Goal: Task Accomplishment & Management: Complete application form

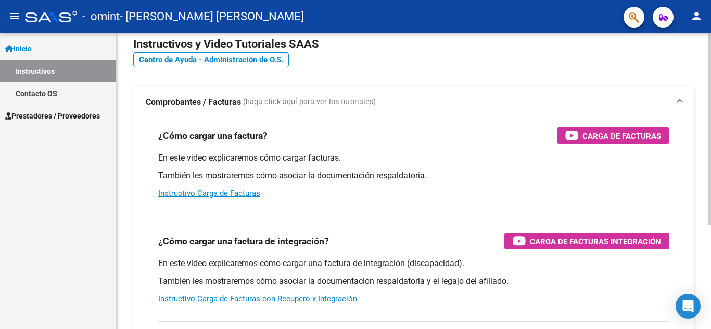
scroll to position [22, 0]
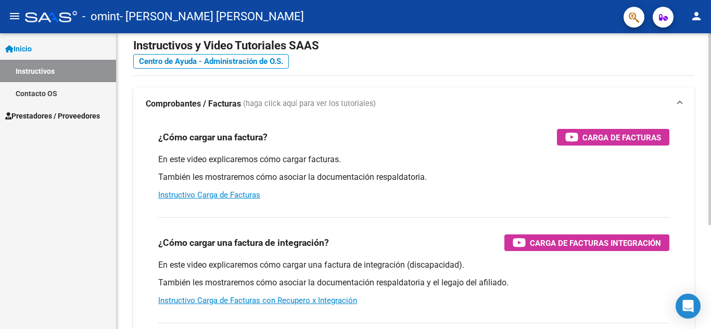
click at [705, 131] on div "Instructivos y Video Tutoriales SAAS Centro de Ayuda - Administración de O.S. C…" at bounding box center [415, 239] width 597 height 456
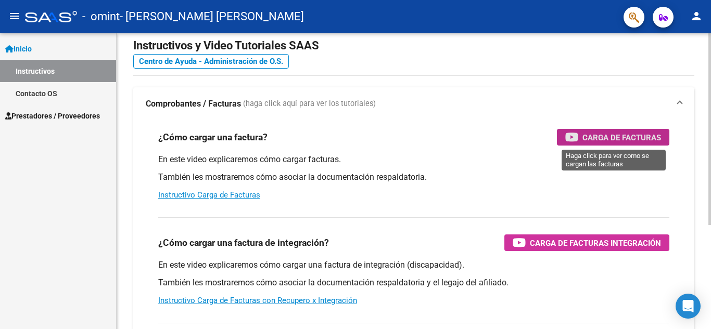
click at [604, 134] on span "Carga de Facturas" at bounding box center [621, 137] width 79 height 13
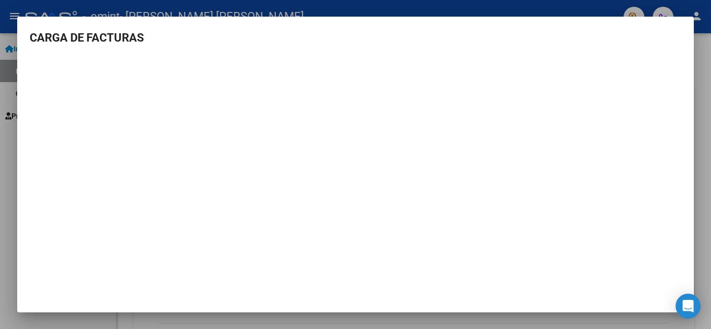
click at [699, 58] on div at bounding box center [355, 164] width 711 height 329
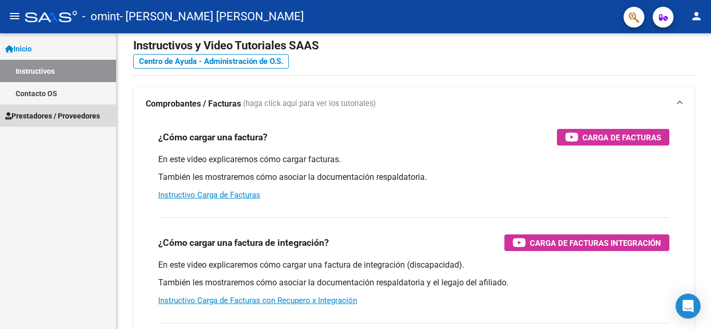
click at [55, 118] on span "Prestadores / Proveedores" at bounding box center [52, 115] width 95 height 11
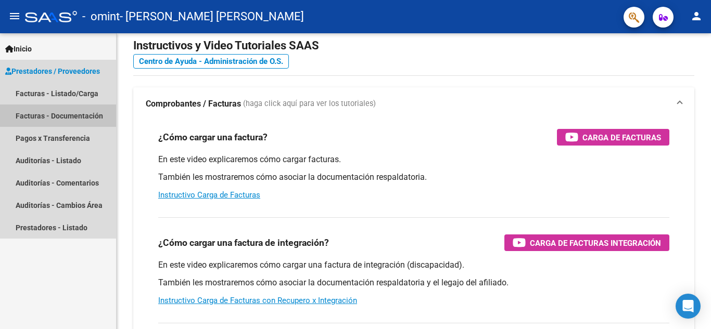
click at [35, 115] on link "Facturas - Documentación" at bounding box center [58, 116] width 116 height 22
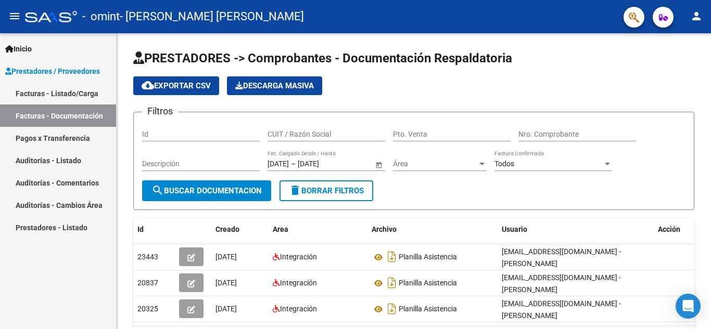
click at [68, 90] on link "Facturas - Listado/Carga" at bounding box center [58, 93] width 116 height 22
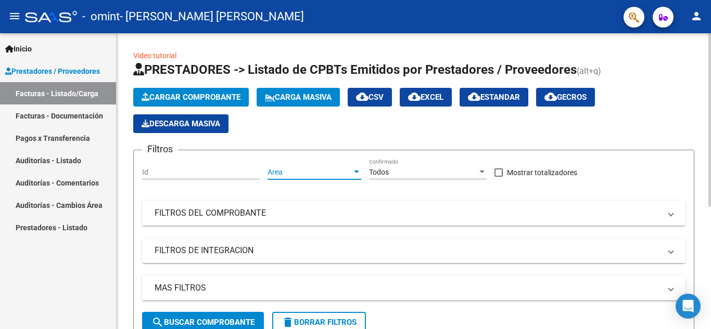
click at [354, 173] on div at bounding box center [356, 172] width 5 height 3
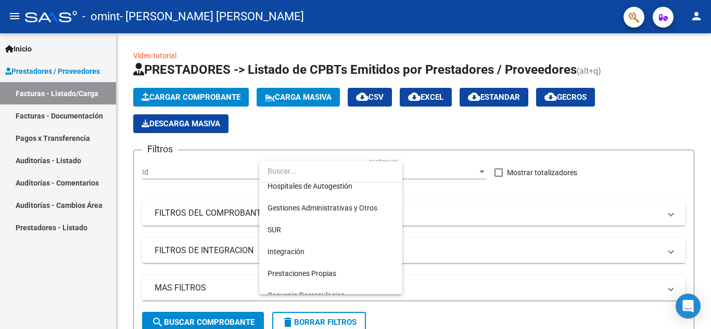
scroll to position [40, 0]
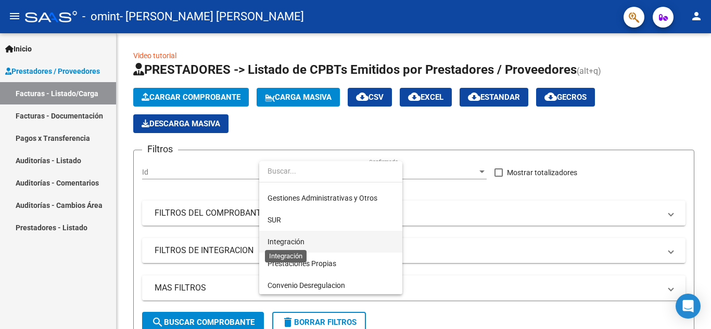
click at [285, 241] on span "Integración" at bounding box center [286, 242] width 37 height 8
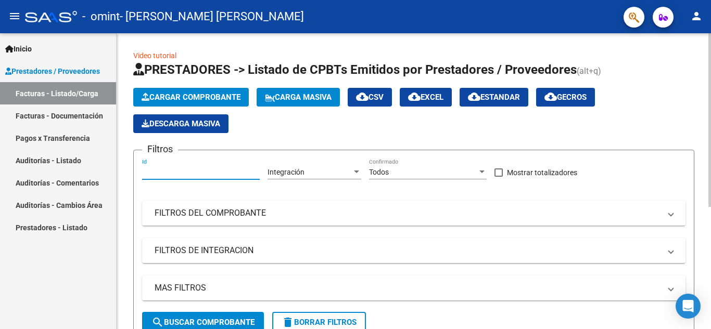
click at [200, 168] on input "Id" at bounding box center [201, 172] width 118 height 9
click at [294, 204] on mat-expansion-panel-header "FILTROS DEL COMPROBANTE" at bounding box center [413, 213] width 543 height 25
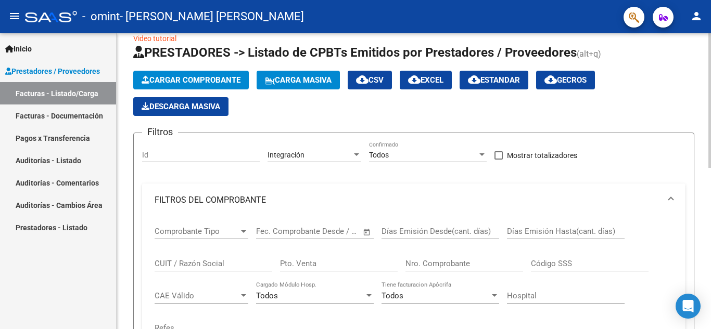
scroll to position [14, 0]
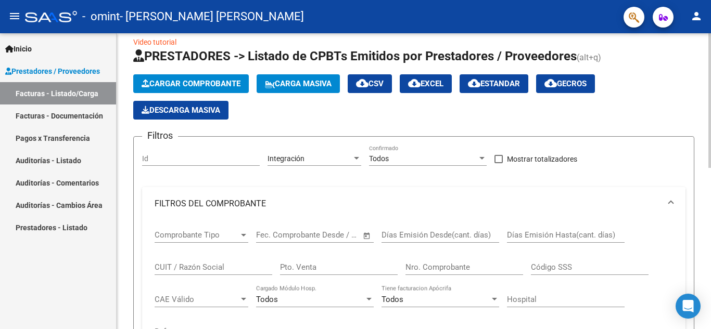
click at [211, 83] on span "Cargar Comprobante" at bounding box center [191, 83] width 99 height 9
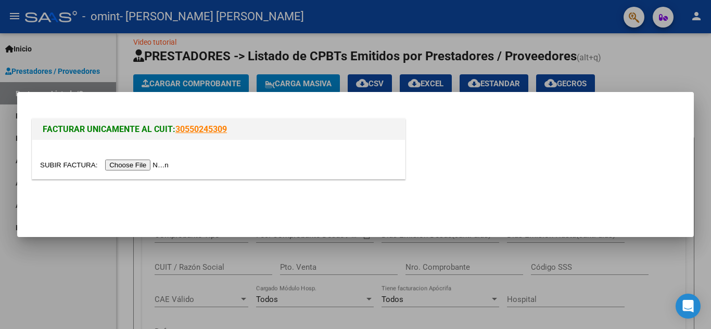
click at [162, 164] on input "file" at bounding box center [106, 165] width 132 height 11
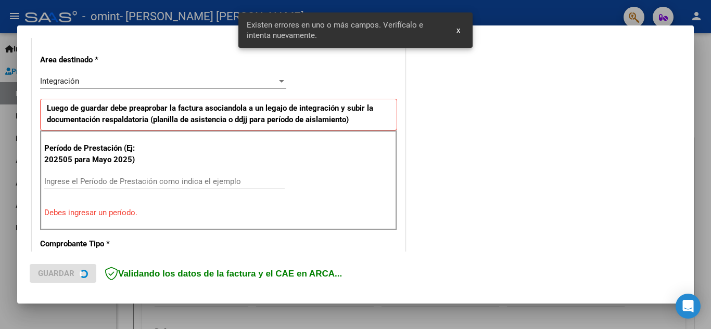
scroll to position [236, 0]
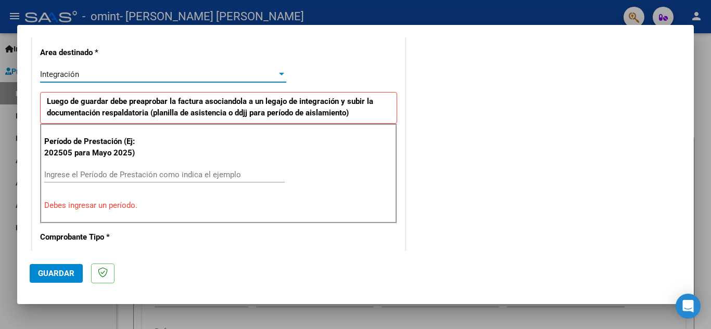
click at [279, 73] on div at bounding box center [281, 74] width 5 height 3
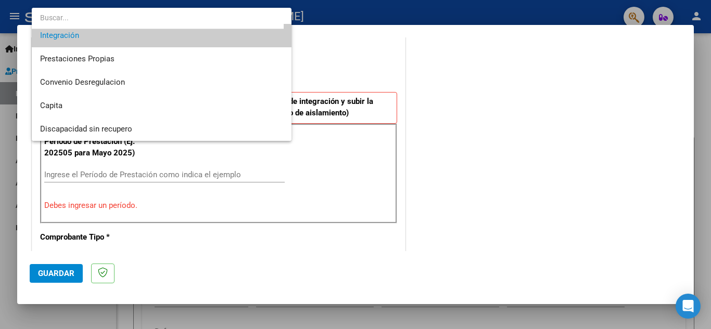
scroll to position [0, 0]
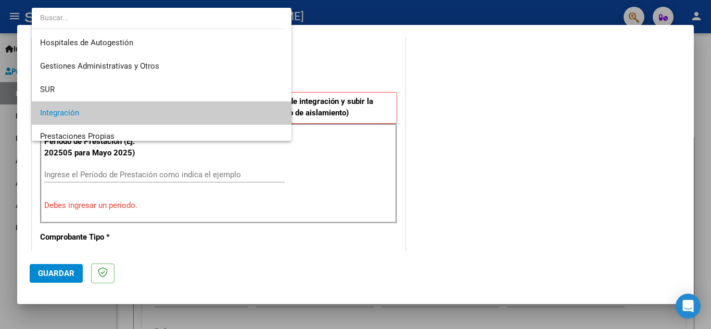
click at [328, 55] on div at bounding box center [355, 164] width 711 height 329
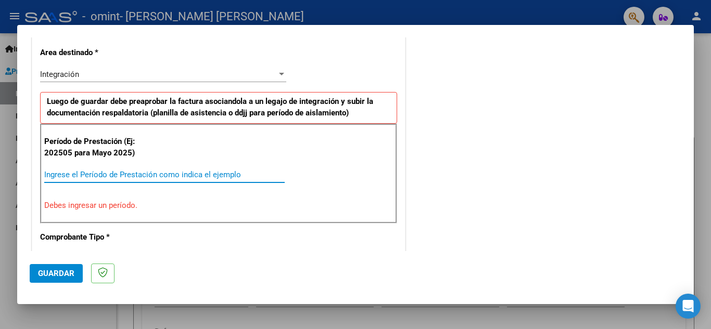
click at [149, 173] on input "Ingrese el Período de Prestación como indica el ejemplo" at bounding box center [164, 174] width 240 height 9
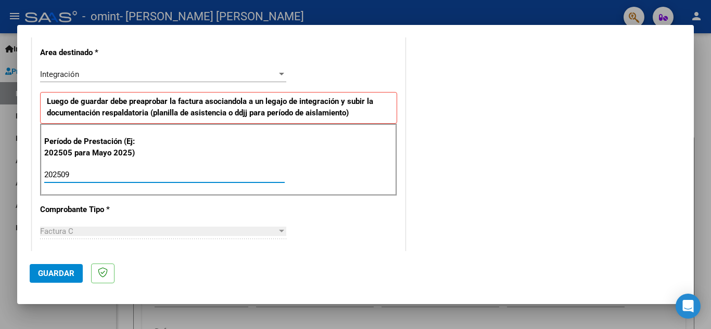
type input "202509"
click at [228, 255] on mat-dialog-actions "Guardar" at bounding box center [356, 271] width 652 height 41
click at [279, 231] on div at bounding box center [281, 231] width 5 height 3
click at [259, 271] on mat-dialog-actions "Guardar" at bounding box center [356, 271] width 652 height 41
click at [67, 276] on span "Guardar" at bounding box center [56, 273] width 36 height 9
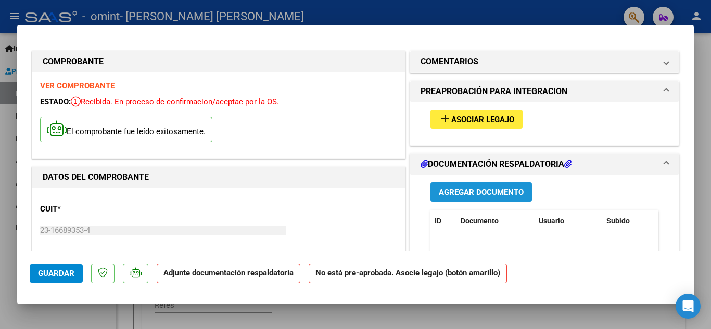
click at [448, 191] on span "Agregar Documento" at bounding box center [481, 192] width 85 height 9
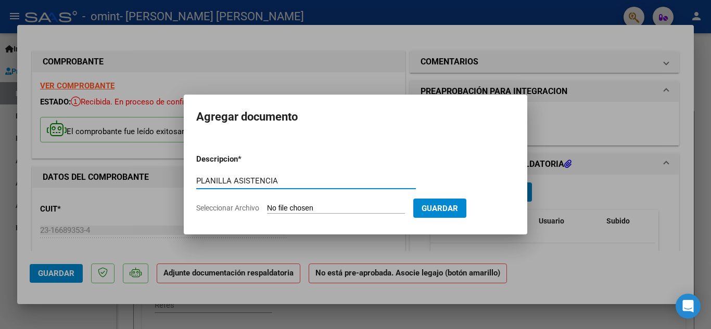
type input "PLANILLA ASISTENCIA"
click at [443, 182] on form "Descripcion * PLANILLA ASISTENCIA Escriba aquí una descripcion Seleccionar Arch…" at bounding box center [355, 184] width 319 height 76
click at [249, 208] on span "Seleccionar Archivo" at bounding box center [227, 208] width 63 height 8
click at [267, 208] on input "Seleccionar Archivo" at bounding box center [336, 209] width 138 height 10
type input "C:\fakepath\ASISTENCIA [DATE] [PERSON_NAME].pdf"
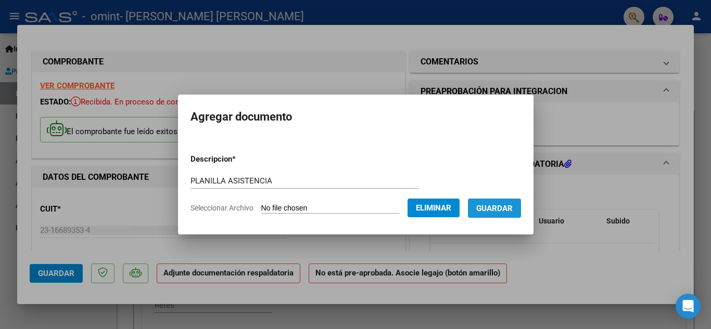
click at [506, 207] on span "Guardar" at bounding box center [494, 208] width 36 height 9
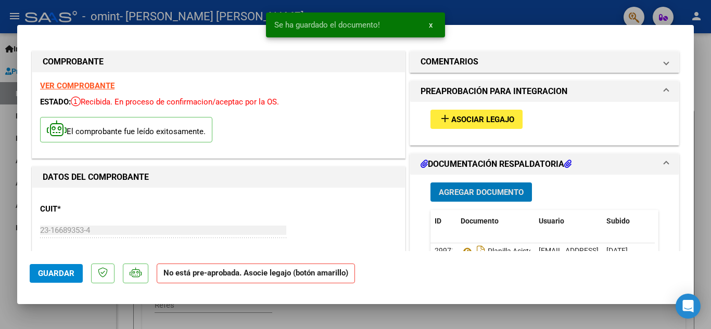
click at [463, 119] on span "Asociar Legajo" at bounding box center [482, 119] width 63 height 9
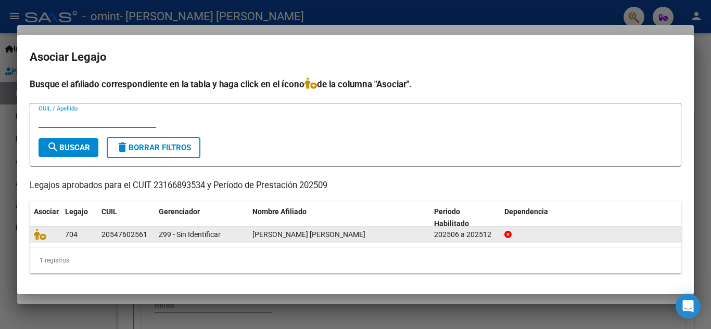
click at [90, 237] on div "704" at bounding box center [79, 235] width 28 height 12
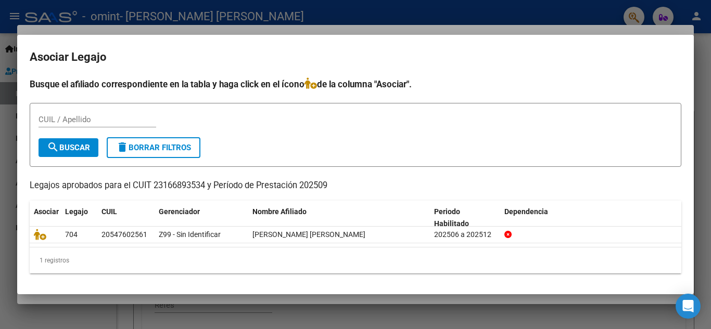
click at [63, 120] on input "CUIL / Apellido" at bounding box center [98, 119] width 118 height 9
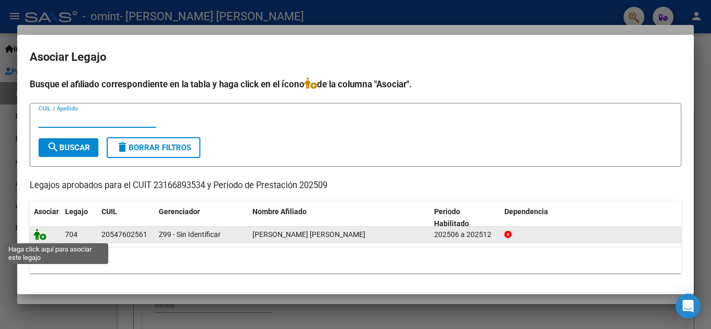
click at [41, 237] on icon at bounding box center [40, 234] width 12 height 11
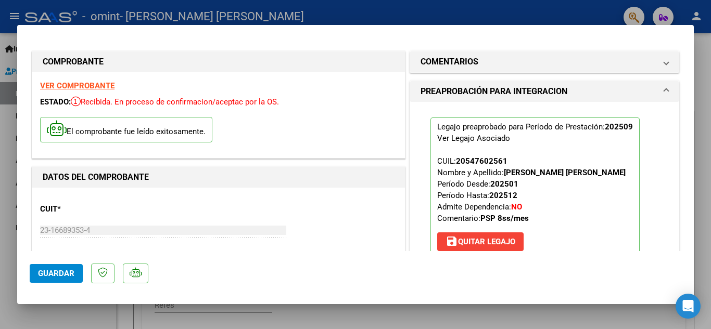
click at [664, 93] on span at bounding box center [666, 91] width 4 height 12
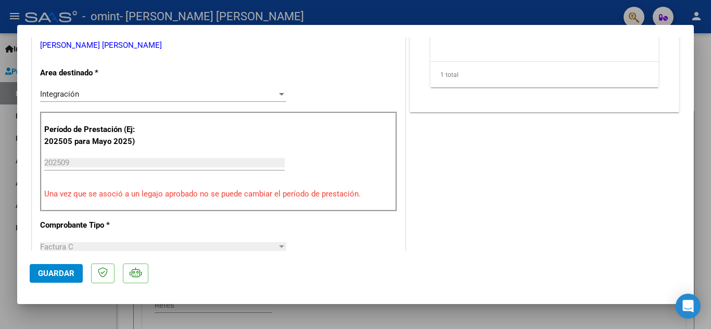
scroll to position [718, 0]
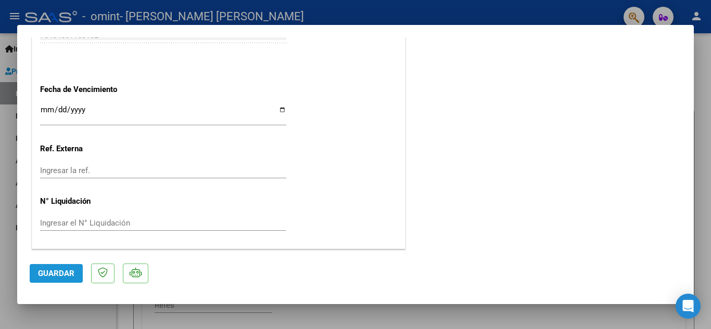
click at [40, 270] on span "Guardar" at bounding box center [56, 273] width 36 height 9
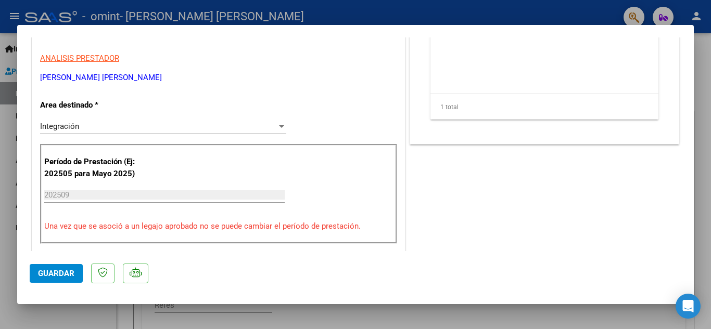
scroll to position [0, 0]
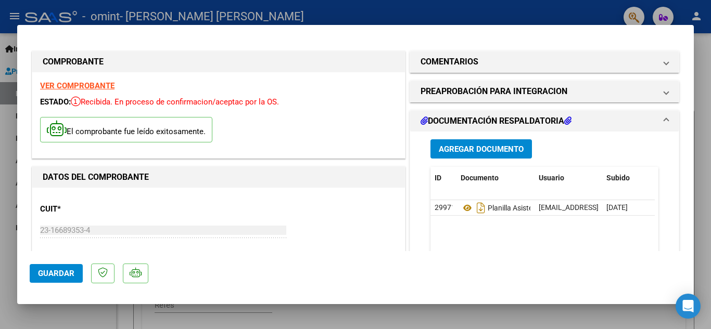
click at [705, 49] on div at bounding box center [355, 164] width 711 height 329
type input "$ 0,00"
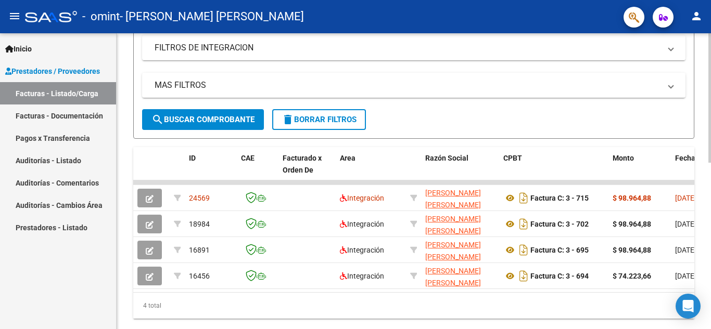
scroll to position [352, 0]
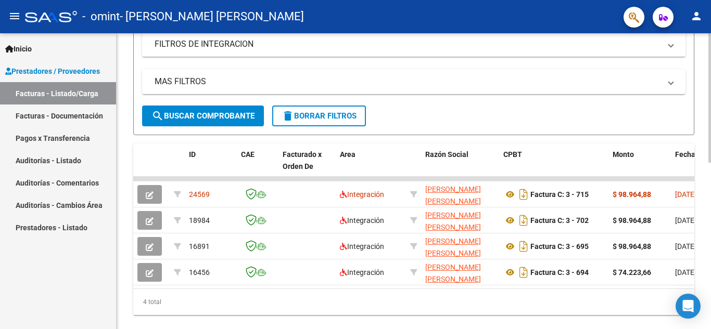
click at [708, 259] on div at bounding box center [709, 256] width 3 height 130
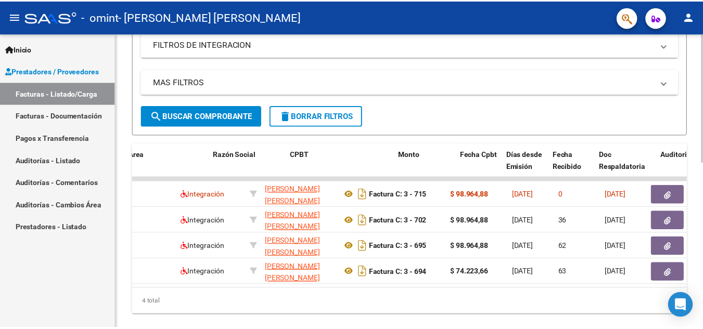
scroll to position [0, 238]
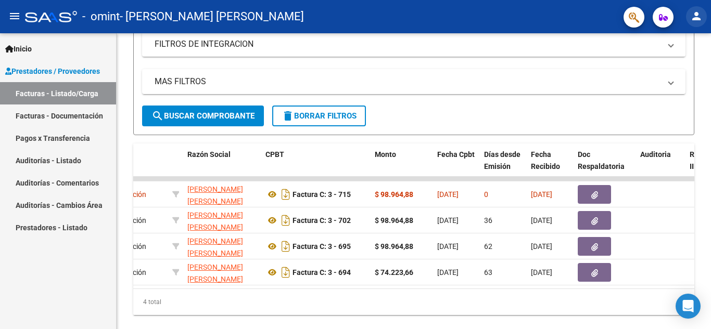
click at [694, 18] on mat-icon "person" at bounding box center [696, 16] width 12 height 12
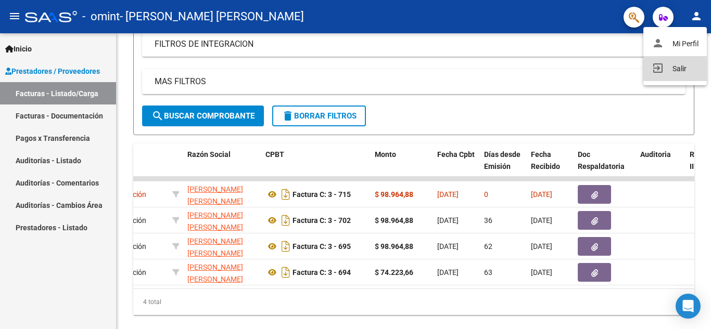
click at [670, 69] on button "exit_to_app Salir" at bounding box center [674, 68] width 63 height 25
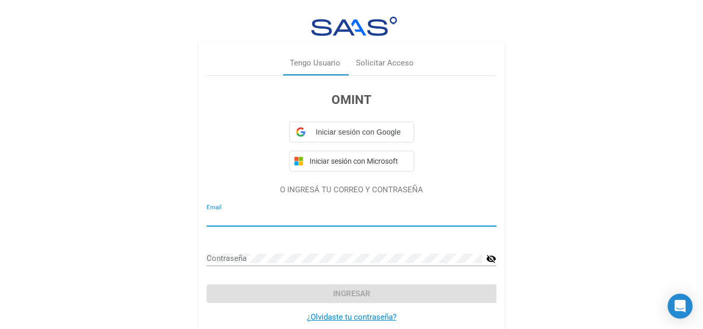
type input "[EMAIL_ADDRESS][DOMAIN_NAME]"
